Goal: Information Seeking & Learning: Learn about a topic

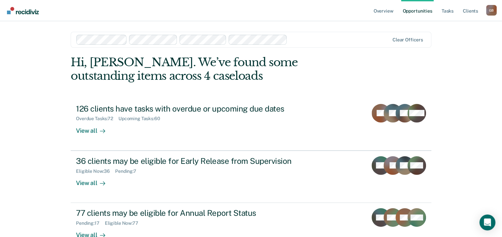
click at [411, 12] on link "Opportunities" at bounding box center [417, 10] width 32 height 21
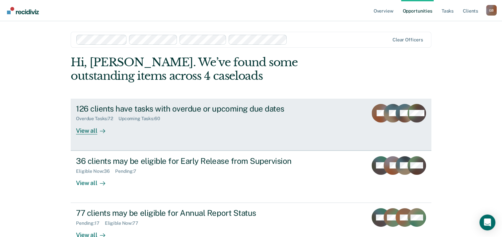
scroll to position [44, 0]
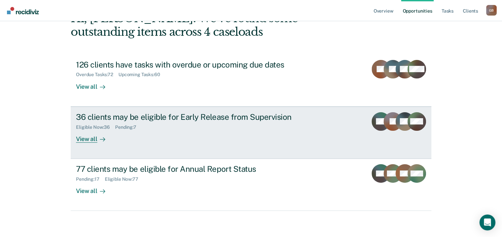
click at [249, 132] on div "36 clients may be eligible for Early Release from Supervision Eligible Now : 36…" at bounding box center [200, 127] width 249 height 31
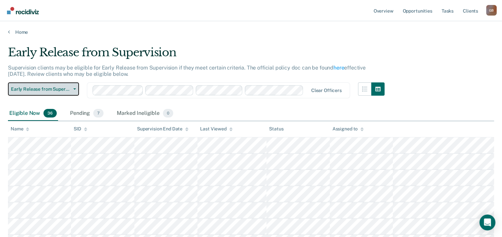
click at [36, 91] on span "Early Release from Supervision" at bounding box center [41, 90] width 60 height 6
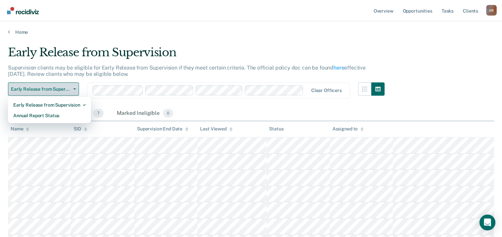
click at [36, 91] on span "Early Release from Supervision" at bounding box center [41, 90] width 60 height 6
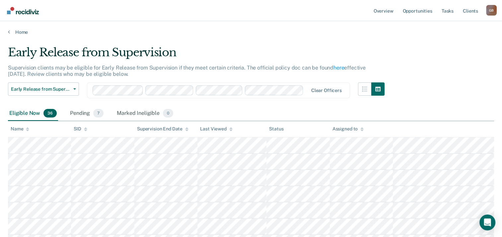
click at [28, 114] on div "Eligible Now 36" at bounding box center [33, 113] width 50 height 15
click at [25, 127] on div "Name" at bounding box center [20, 129] width 19 height 6
click at [24, 132] on th "Name" at bounding box center [39, 129] width 63 height 16
click at [19, 129] on div "Name" at bounding box center [20, 129] width 19 height 6
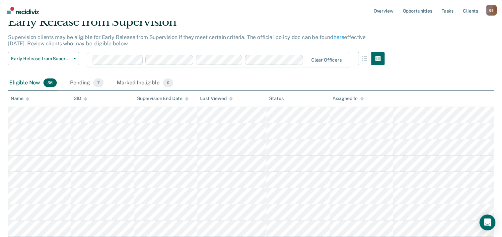
scroll to position [66, 0]
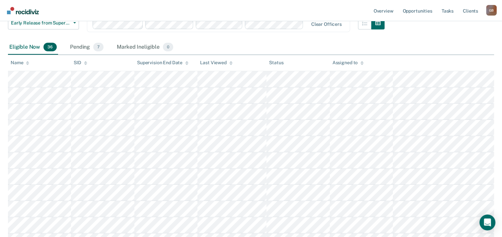
click at [357, 64] on div "Assigned to" at bounding box center [347, 63] width 31 height 6
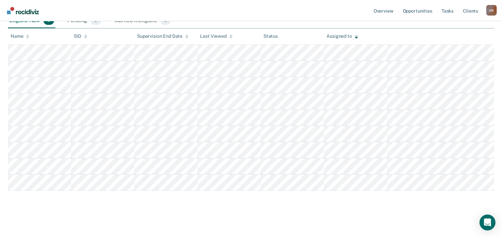
scroll to position [94, 0]
click at [255, 212] on main "Early Release from Supervision Supervision clients may be eligible for Early Re…" at bounding box center [251, 89] width 502 height 294
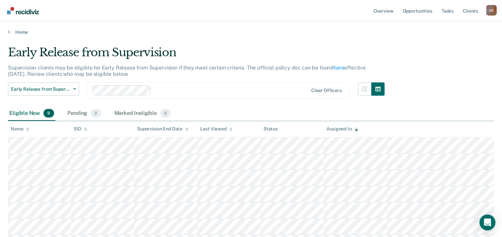
click at [423, 79] on div "Early Release from Supervision Supervision clients may be eligible for Early Re…" at bounding box center [251, 164] width 486 height 236
click at [430, 72] on div "Early Release from Supervision Supervision clients may be eligible for Early Re…" at bounding box center [251, 164] width 486 height 236
click at [446, 38] on main "Early Release from Supervision Supervision clients may be eligible for Early Re…" at bounding box center [251, 182] width 502 height 294
click at [451, 63] on div "Early Release from Supervision Supervision clients may be eligible for Early Re…" at bounding box center [251, 164] width 486 height 236
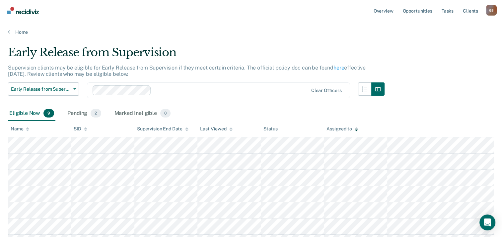
click at [392, 46] on div "Early Release from Supervision Supervision clients may be eligible for Early Re…" at bounding box center [251, 164] width 486 height 236
